Goal: Task Accomplishment & Management: Use online tool/utility

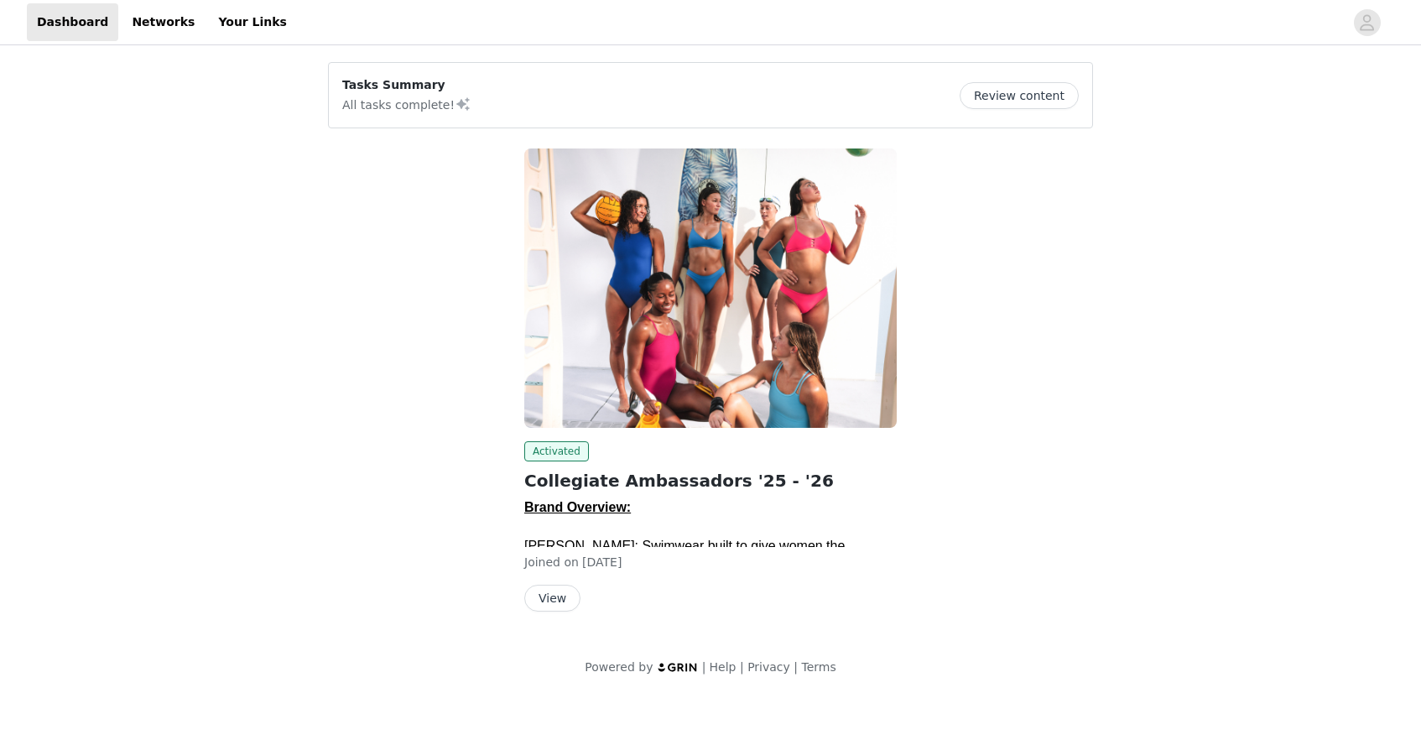
click at [542, 587] on button "View" at bounding box center [552, 598] width 56 height 27
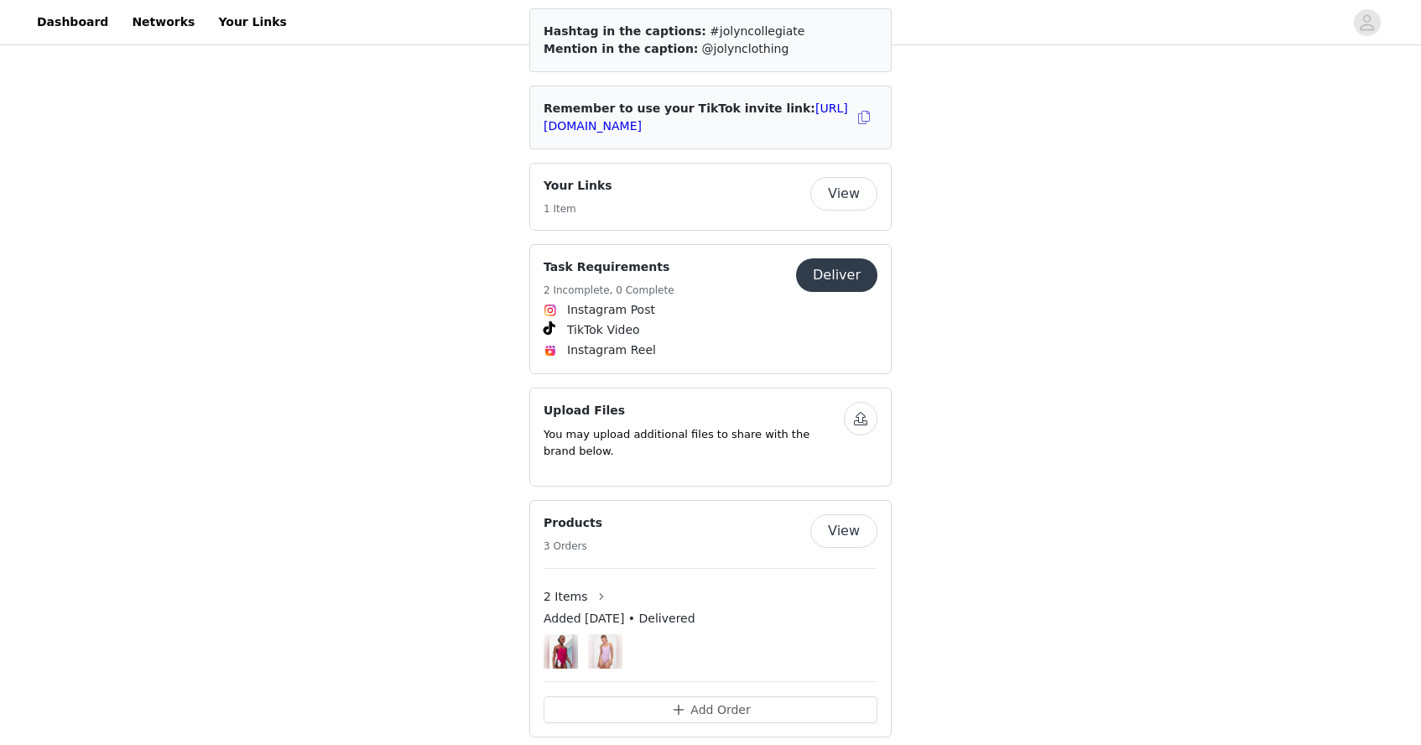
scroll to position [982, 0]
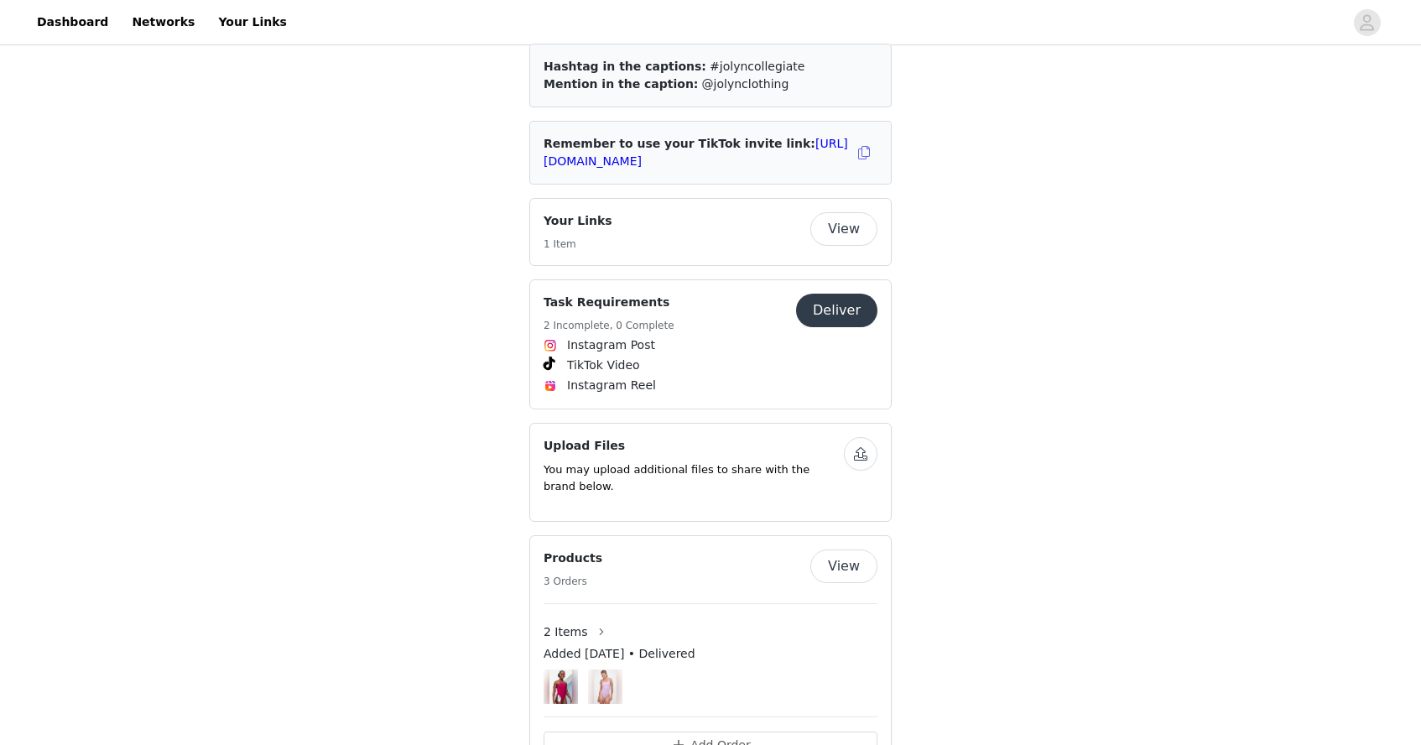
click at [840, 294] on button "Deliver" at bounding box center [836, 311] width 81 height 34
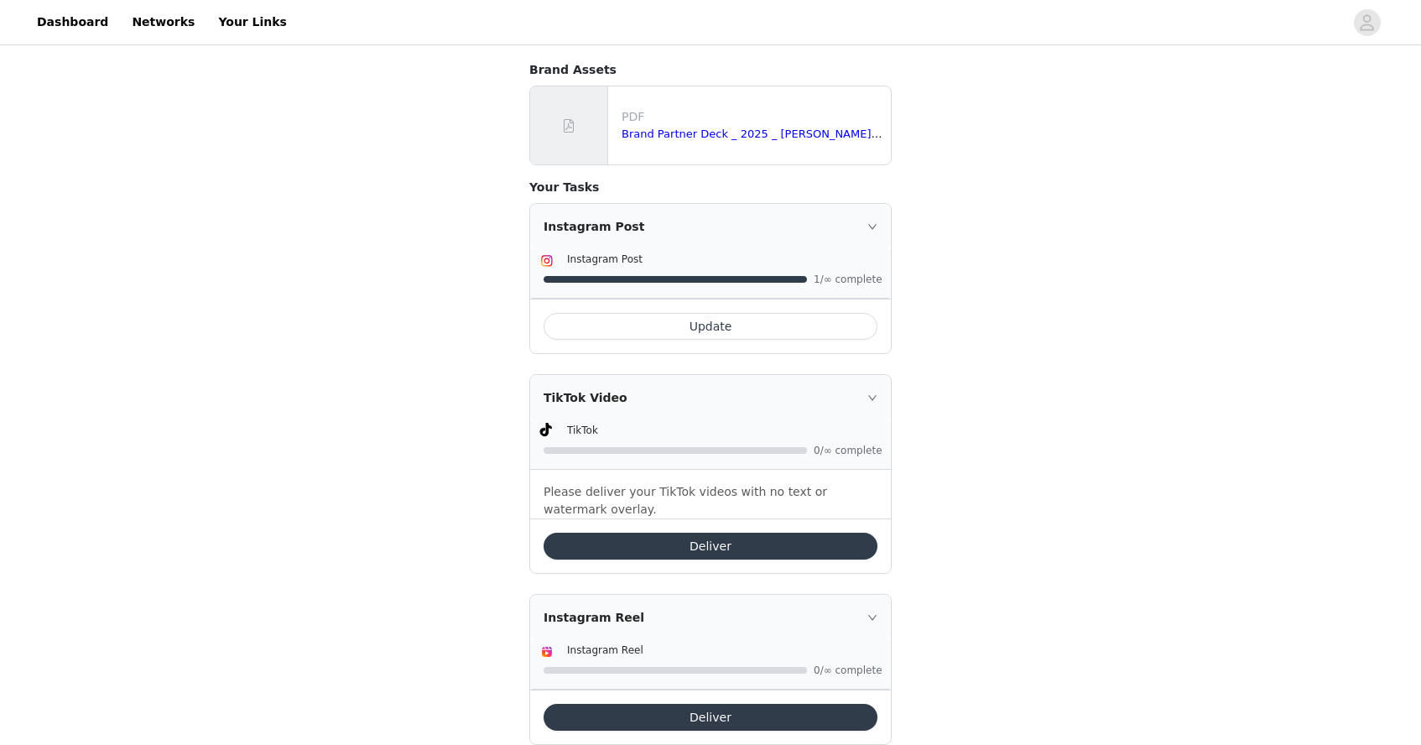
scroll to position [354, 0]
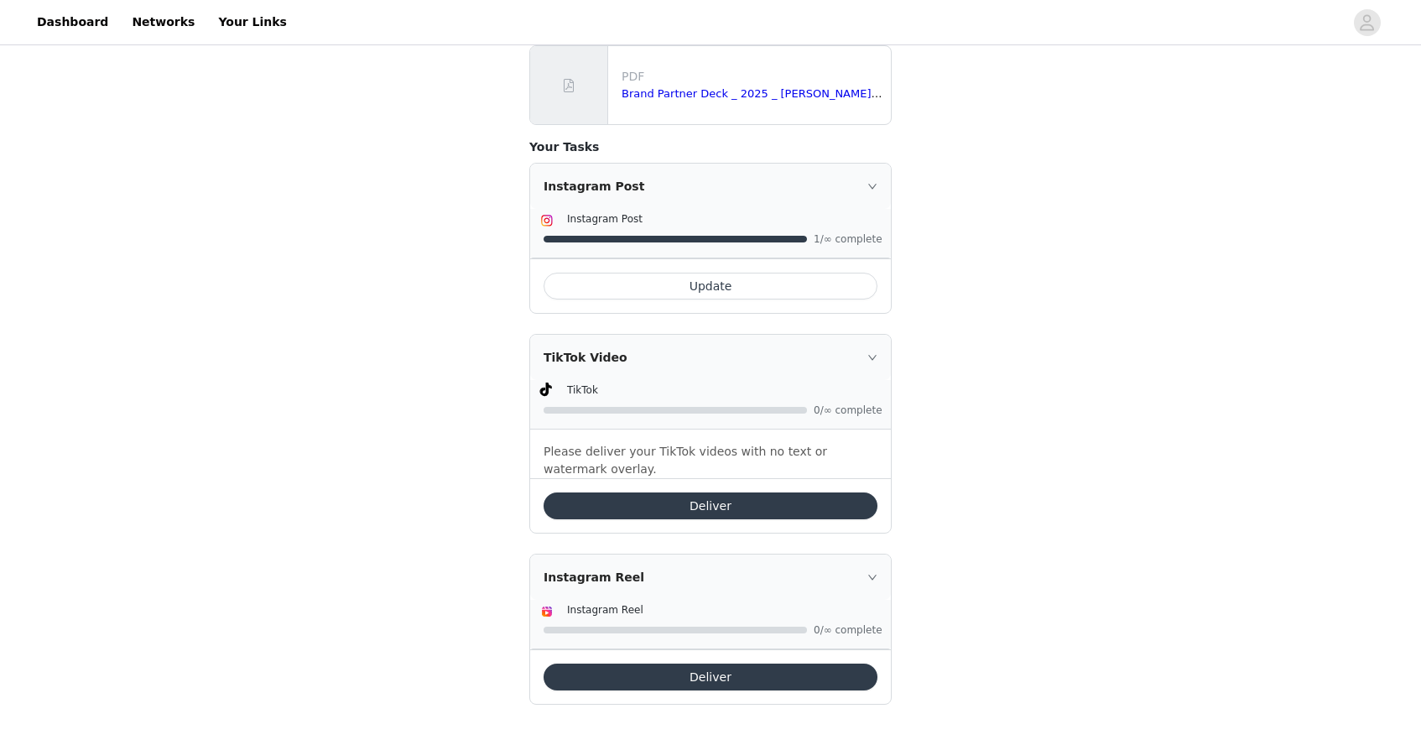
click at [646, 680] on button "Deliver" at bounding box center [711, 677] width 334 height 27
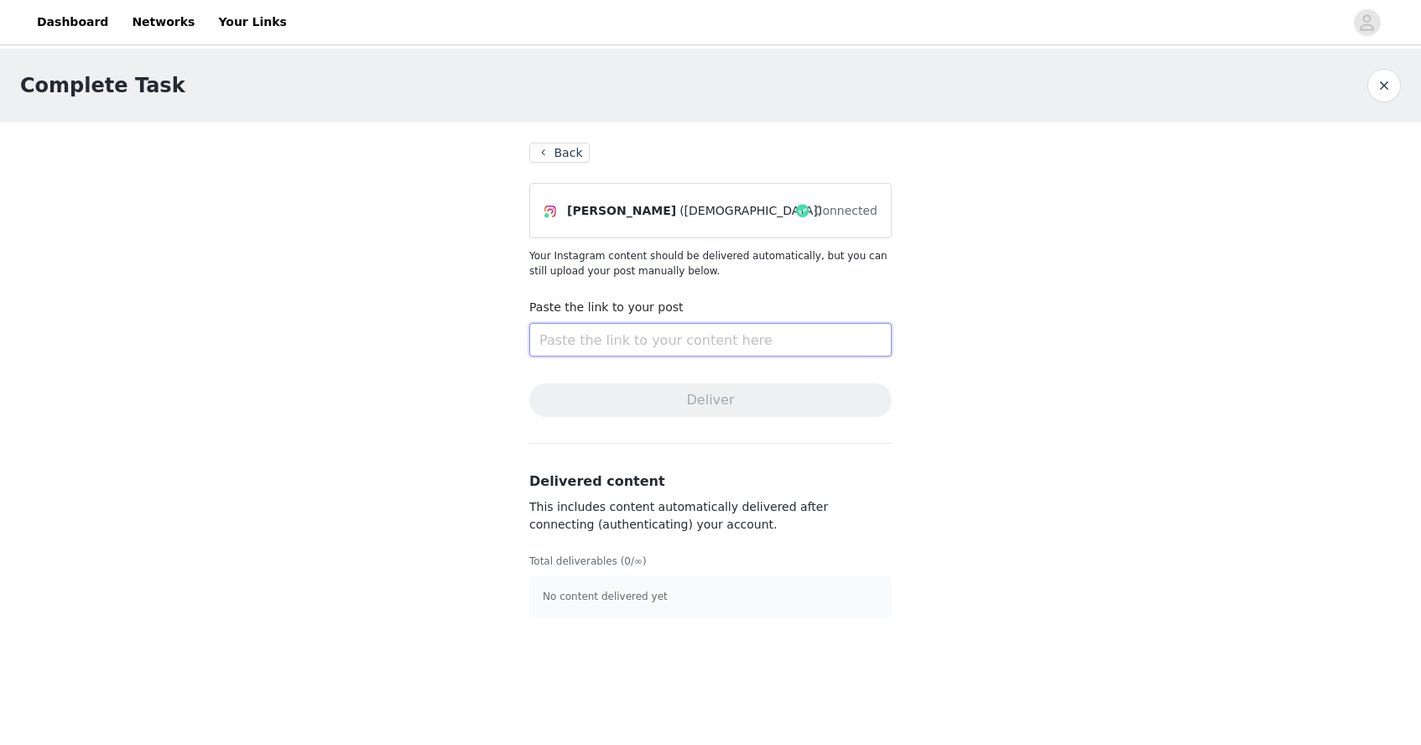
click at [597, 340] on input "text" at bounding box center [710, 340] width 362 height 34
paste input "[URL][DOMAIN_NAME]"
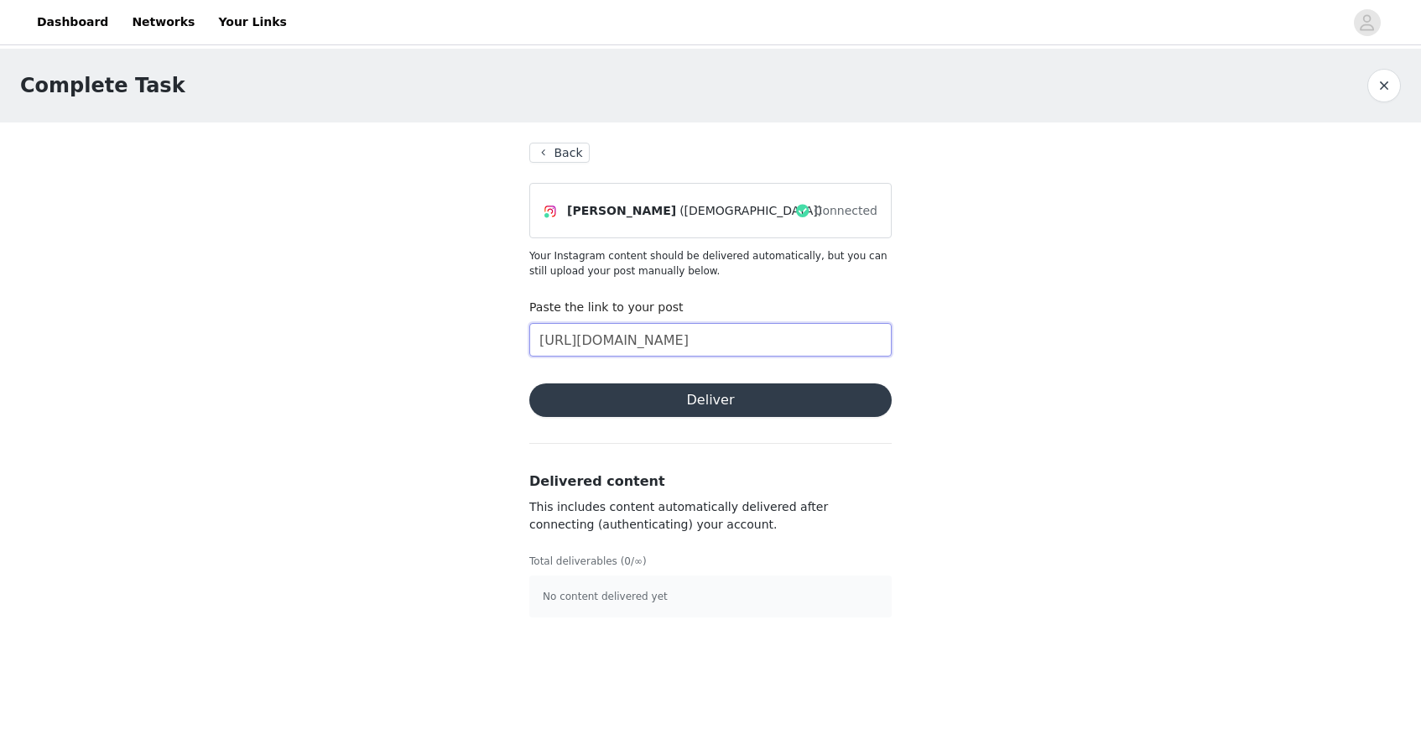
type input "[URL][DOMAIN_NAME]"
click at [643, 394] on button "Deliver" at bounding box center [710, 400] width 362 height 34
click at [831, 27] on link "Close" at bounding box center [830, 31] width 32 height 13
click at [546, 156] on button "Back" at bounding box center [559, 153] width 60 height 20
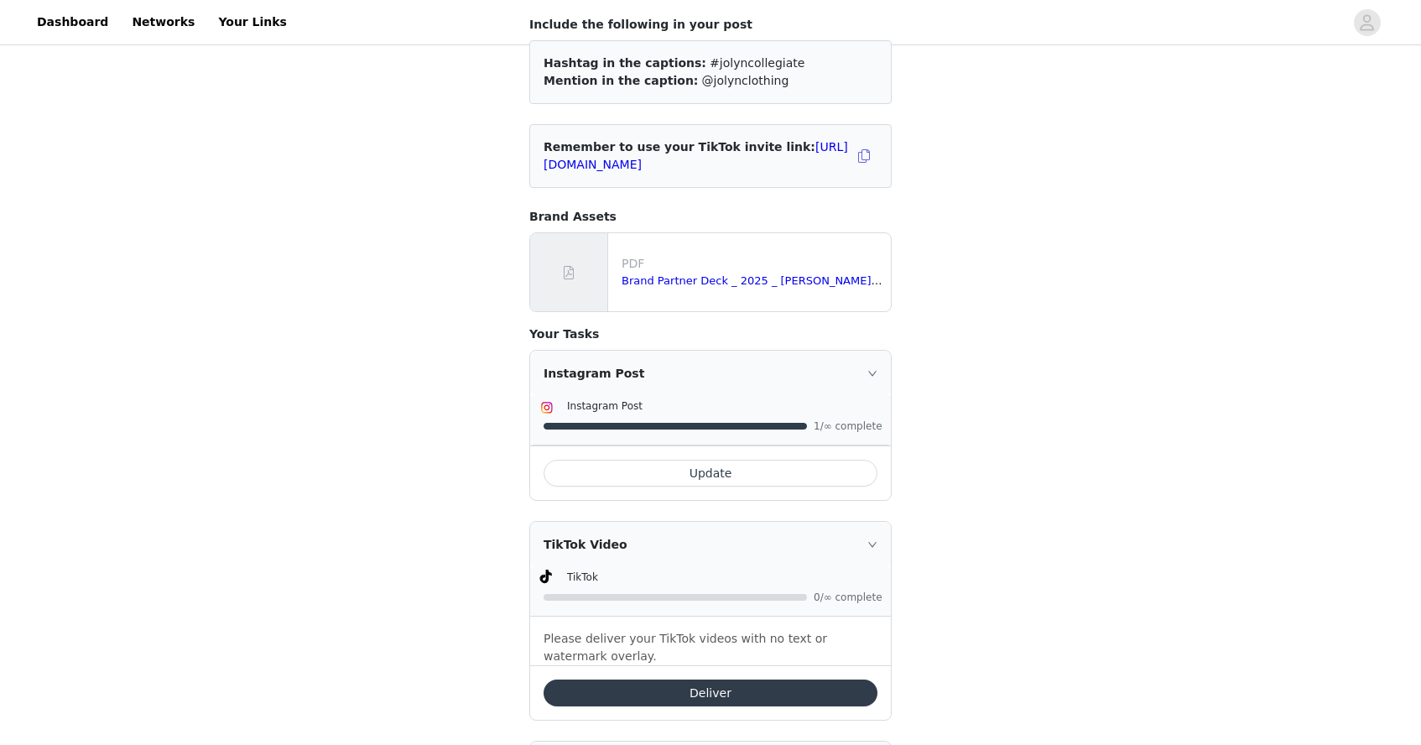
scroll to position [354, 0]
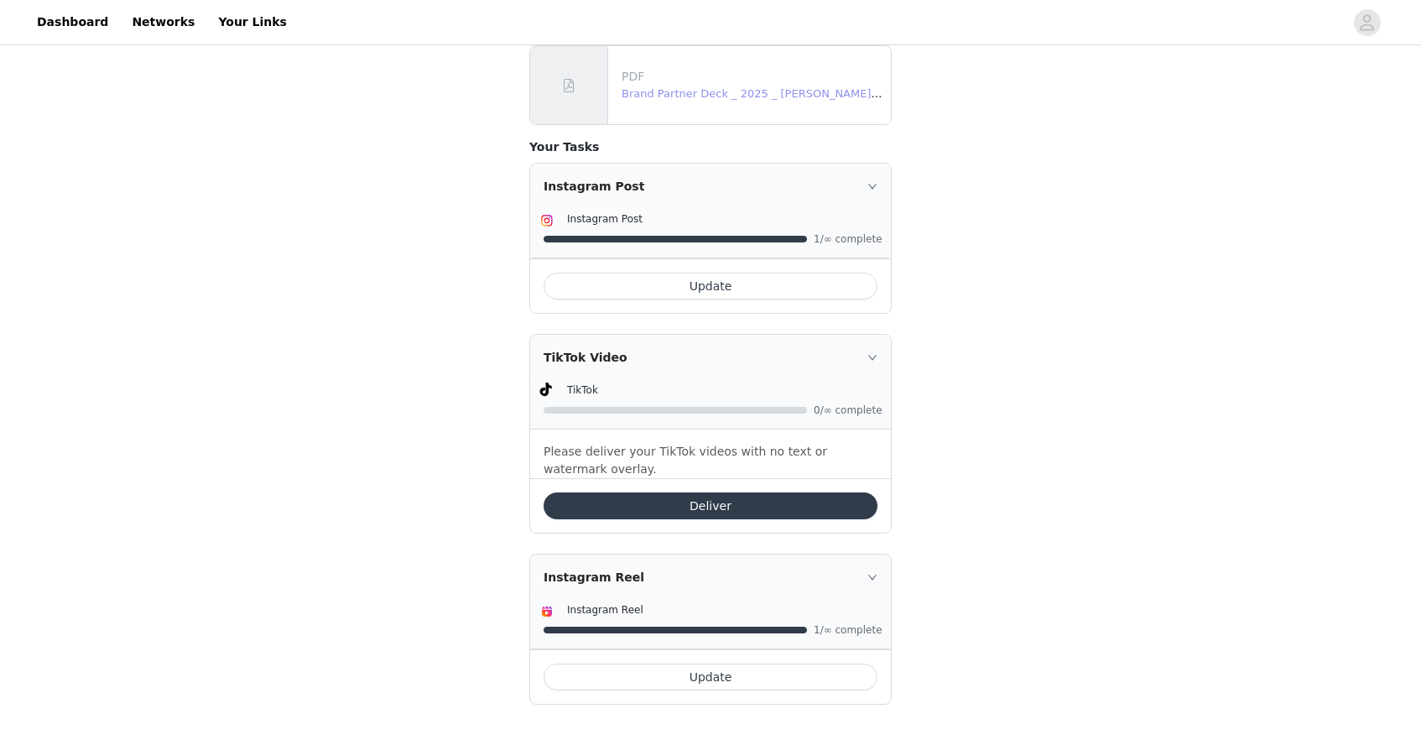
click at [661, 96] on link "Brand Partner Deck _ 2025 _ [PERSON_NAME].pdf" at bounding box center [757, 93] width 271 height 13
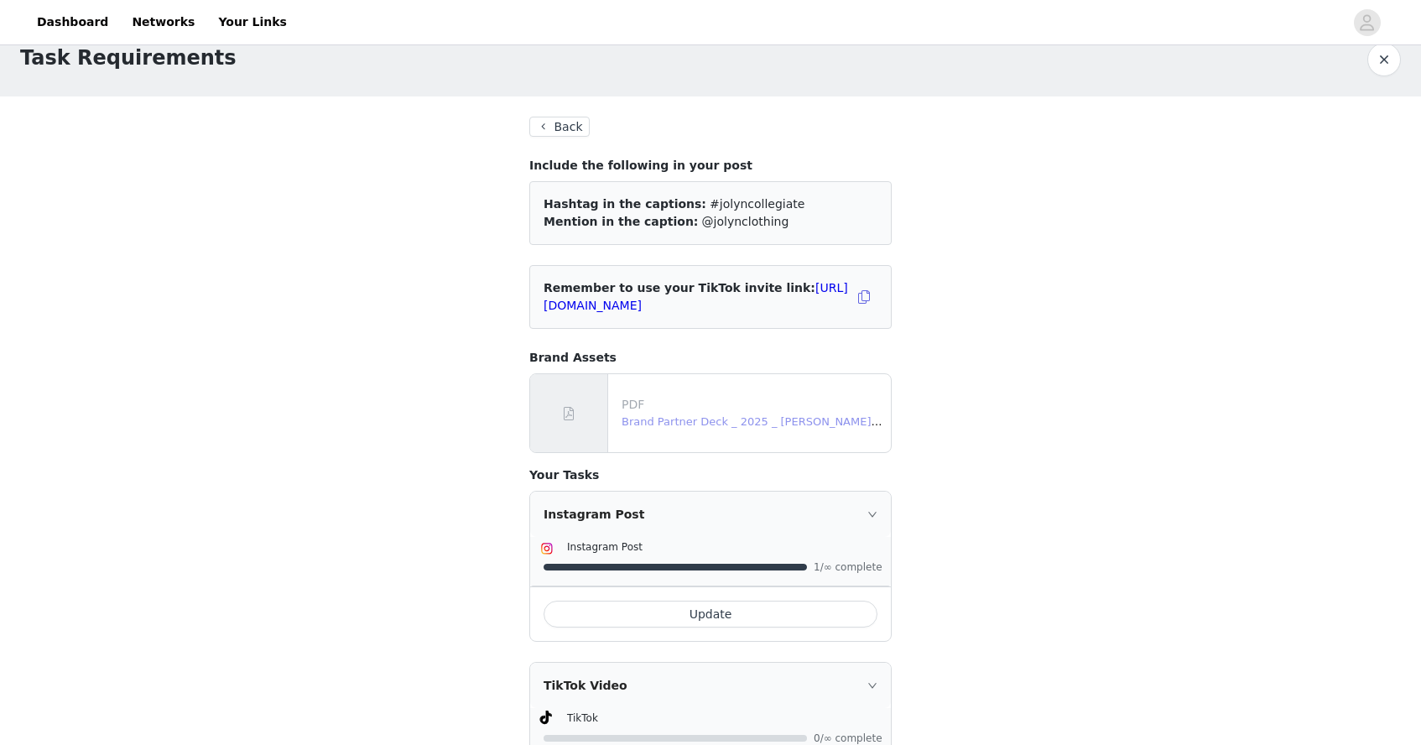
scroll to position [19, 0]
